Goal: Complete application form

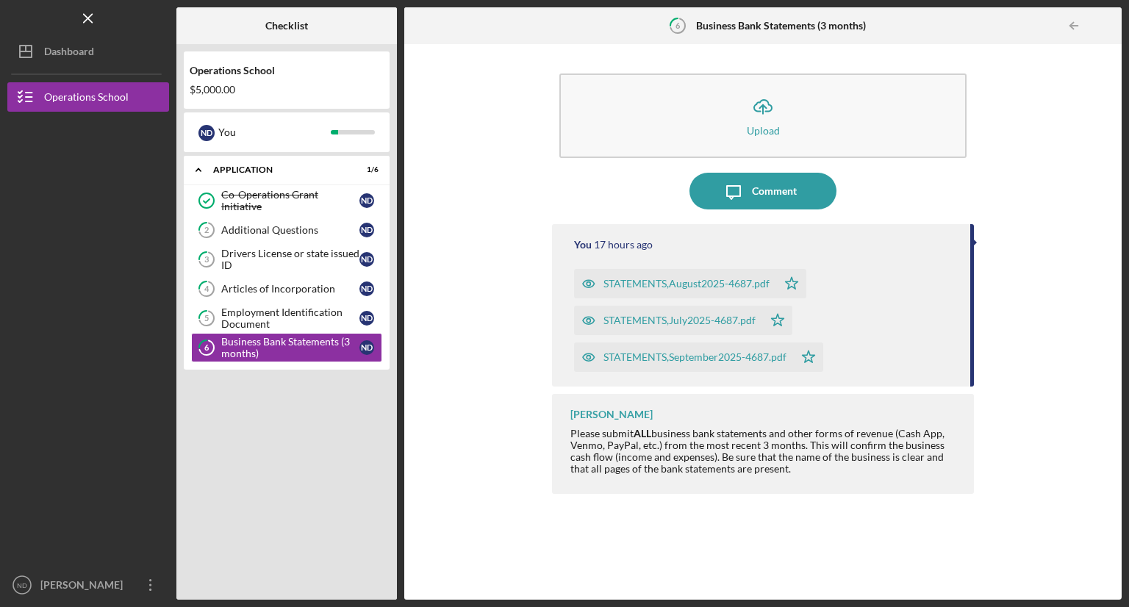
click at [1009, 482] on div "Icon/Upload Upload Icon/Message Comment You 17 hours ago STATEMENTS,August2025-…" at bounding box center [763, 321] width 703 height 541
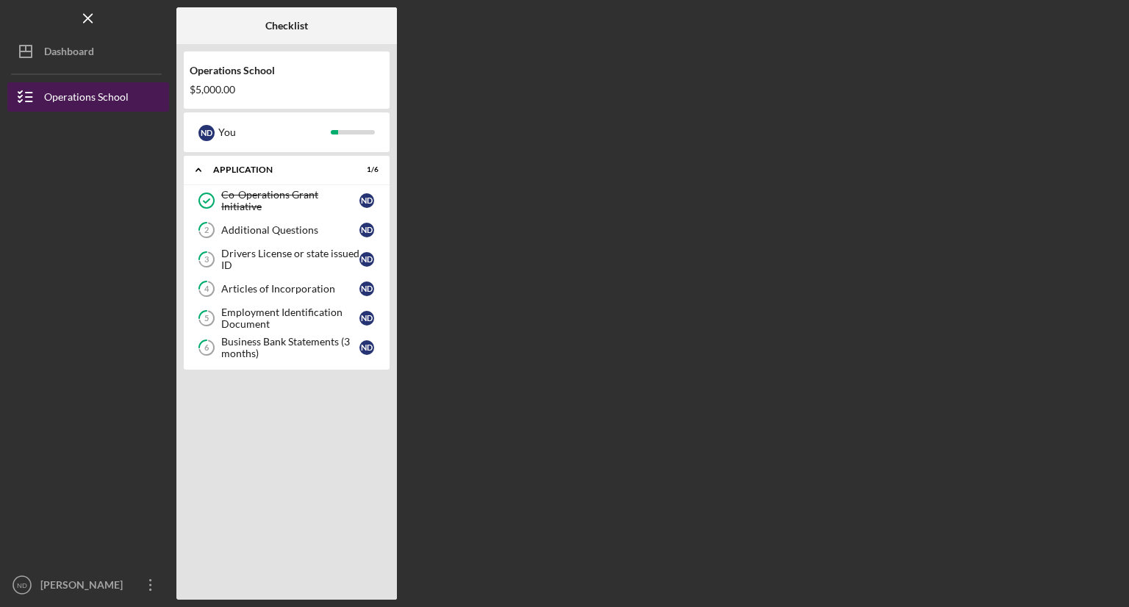
click at [47, 95] on div "Operations School" at bounding box center [86, 98] width 85 height 33
click at [490, 122] on div "Checklist Operations School $5,000.00 N D You Icon/Expander Application 1 / 6 C…" at bounding box center [648, 303] width 945 height 593
click at [288, 237] on link "2 Additional Questions N D" at bounding box center [286, 229] width 191 height 29
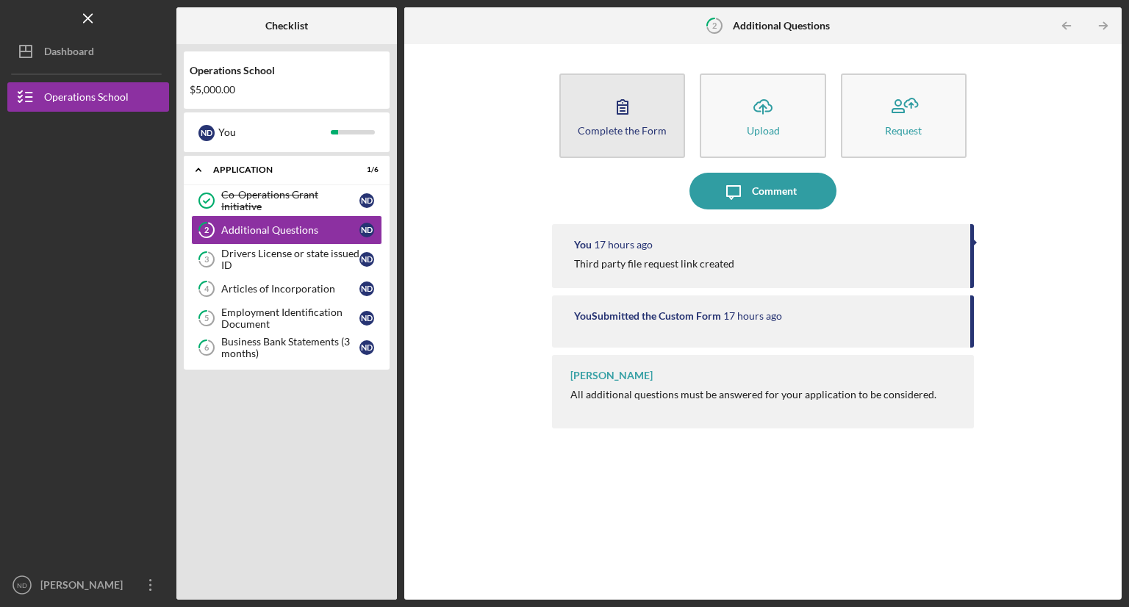
click at [611, 134] on div "Complete the Form" at bounding box center [622, 130] width 89 height 11
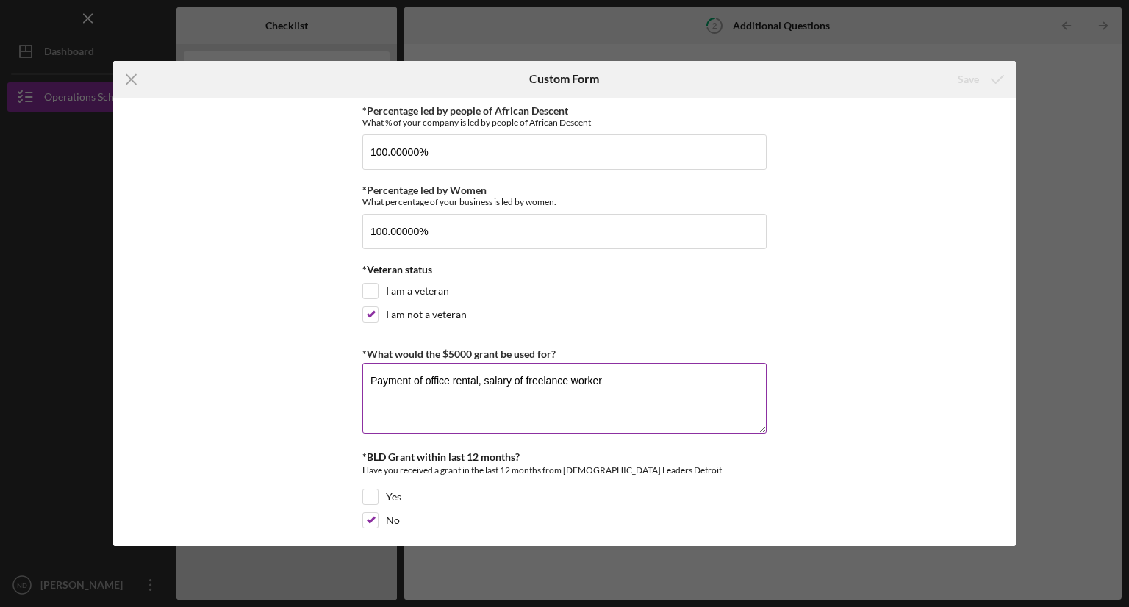
click at [373, 376] on textarea "Payment of office rental, salary of freelance worker" at bounding box center [564, 398] width 404 height 71
click at [630, 379] on textarea "I would use the $5,000 grant funds to pay my office rental, salary of freelance…" at bounding box center [564, 398] width 404 height 71
click at [710, 386] on textarea "I would use the $5,000 grant funds to pay my office rental and the salary of fr…" at bounding box center [564, 398] width 404 height 71
drag, startPoint x: 483, startPoint y: 392, endPoint x: 403, endPoint y: 390, distance: 80.2
click at [403, 390] on textarea "I would use the $5,000 grant funds to pay my office rental and the salary of fr…" at bounding box center [564, 398] width 404 height 71
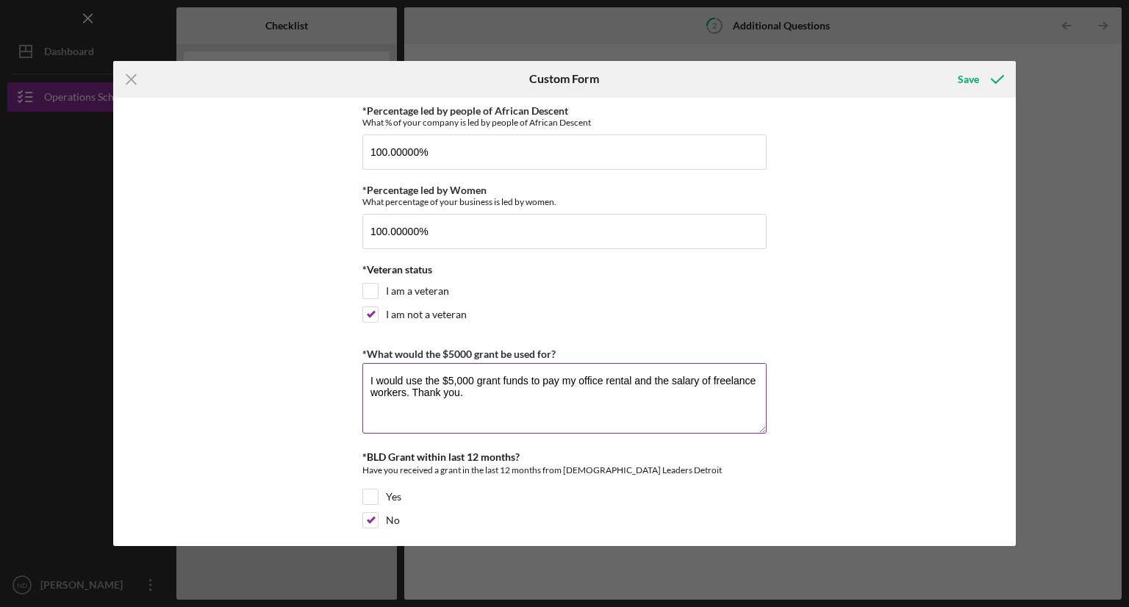
click at [478, 400] on textarea "I would use the $5,000 grant funds to pay my office rental and the salary of fr…" at bounding box center [564, 398] width 404 height 71
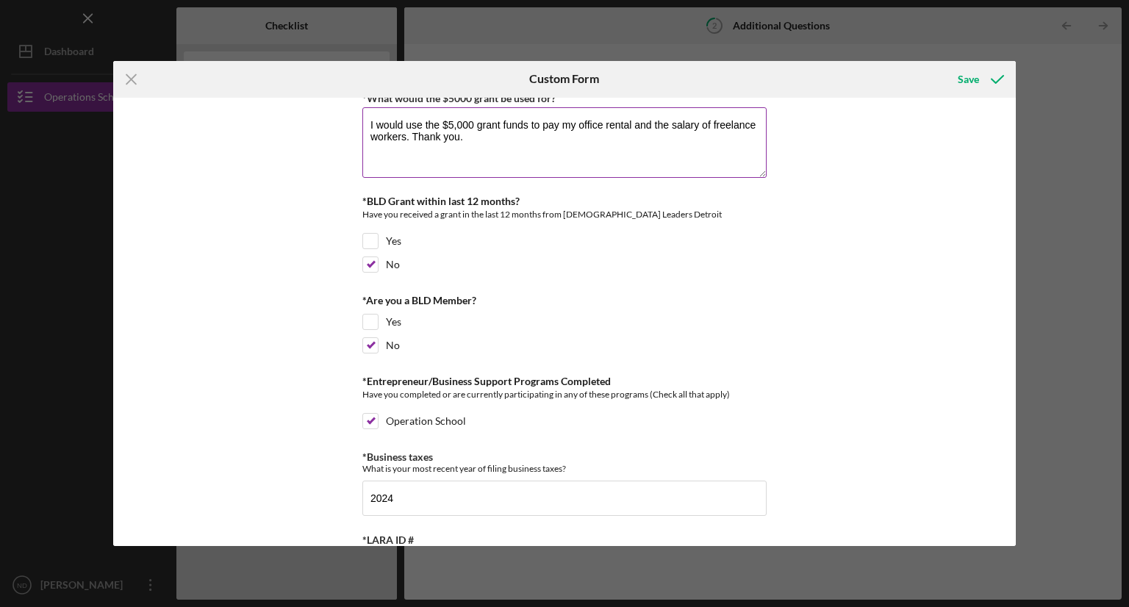
scroll to position [294, 0]
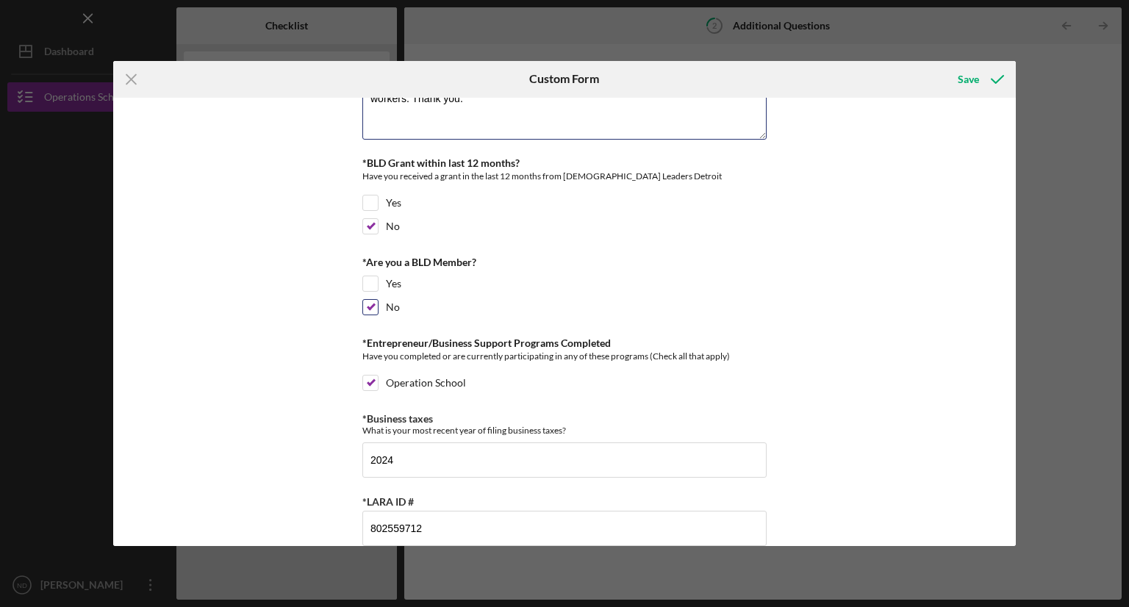
type textarea "I would use the $5,000 grant funds to pay my office rental and the salary of fr…"
click at [534, 299] on div "No" at bounding box center [564, 311] width 404 height 24
click at [546, 383] on div "Operation School" at bounding box center [564, 387] width 404 height 24
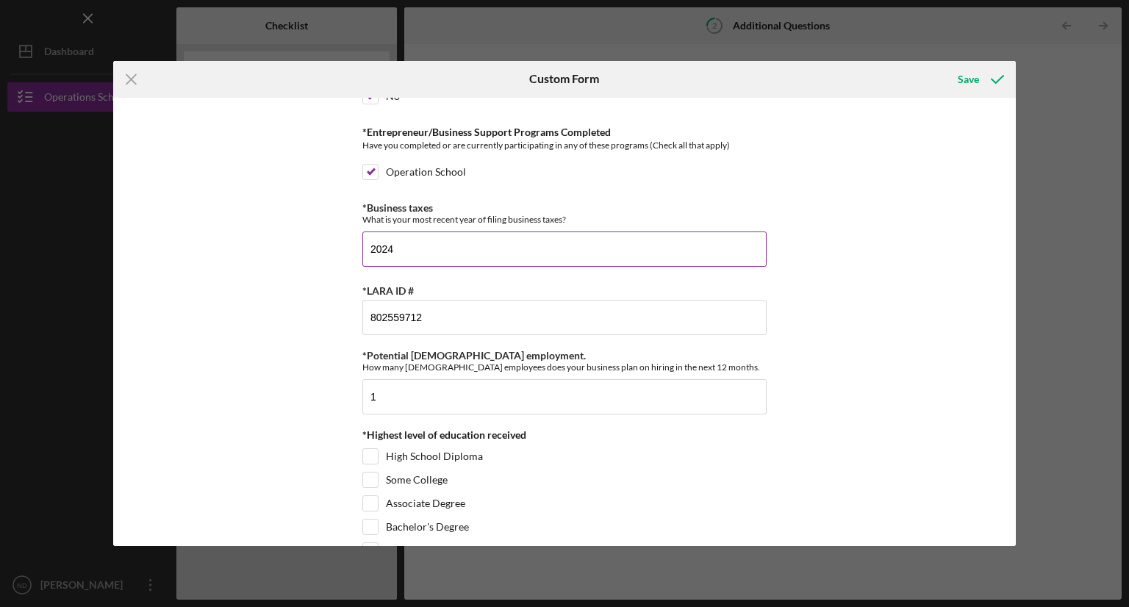
scroll to position [542, 0]
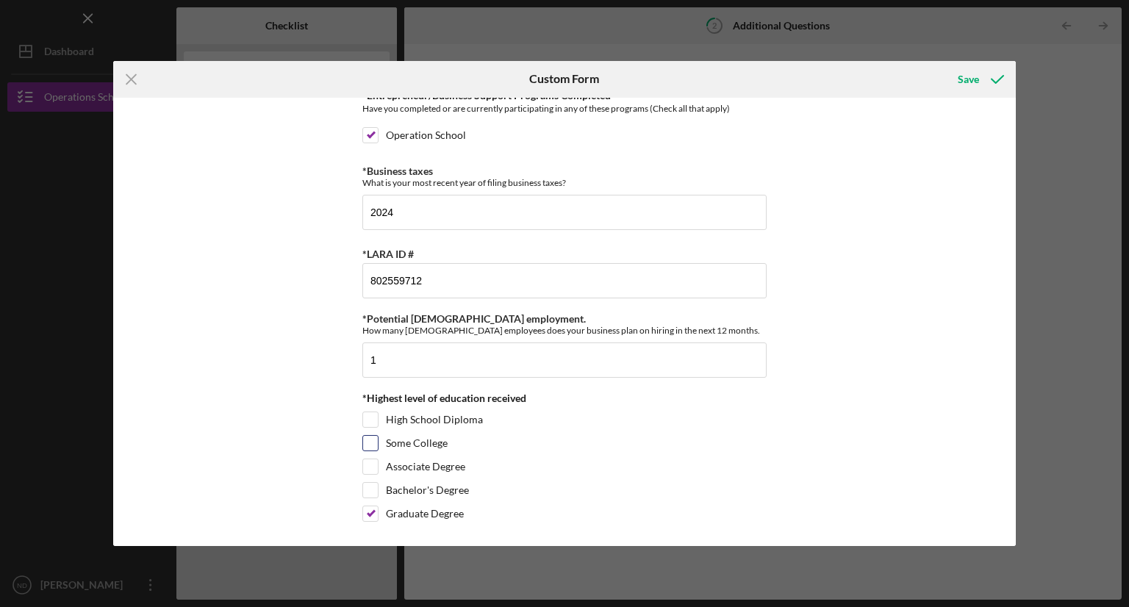
click at [622, 443] on div "Some College" at bounding box center [564, 447] width 404 height 24
drag, startPoint x: 715, startPoint y: 460, endPoint x: 723, endPoint y: 452, distance: 11.5
click at [715, 460] on div "Associate Degree" at bounding box center [564, 471] width 404 height 24
click at [968, 80] on div "Save" at bounding box center [968, 79] width 21 height 29
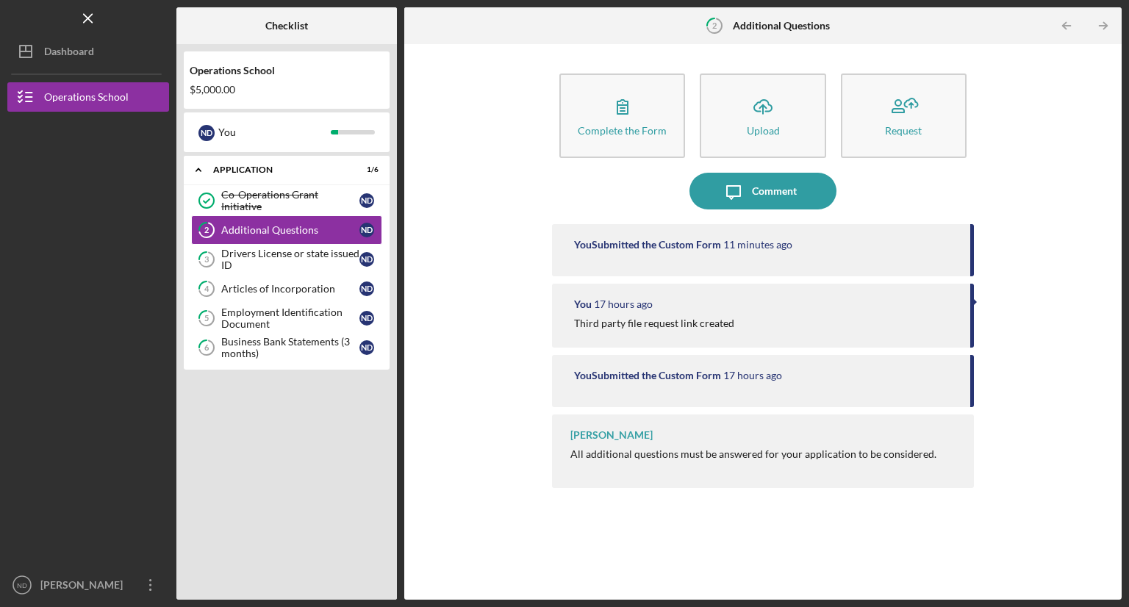
click at [507, 190] on div "Complete the Form Form Icon/Upload Upload Request Icon/Message Comment You Subm…" at bounding box center [763, 321] width 703 height 541
click at [1043, 187] on div "Complete the Form Form Icon/Upload Upload Request Icon/Message Comment You Subm…" at bounding box center [763, 321] width 703 height 541
